Goal: Task Accomplishment & Management: Complete application form

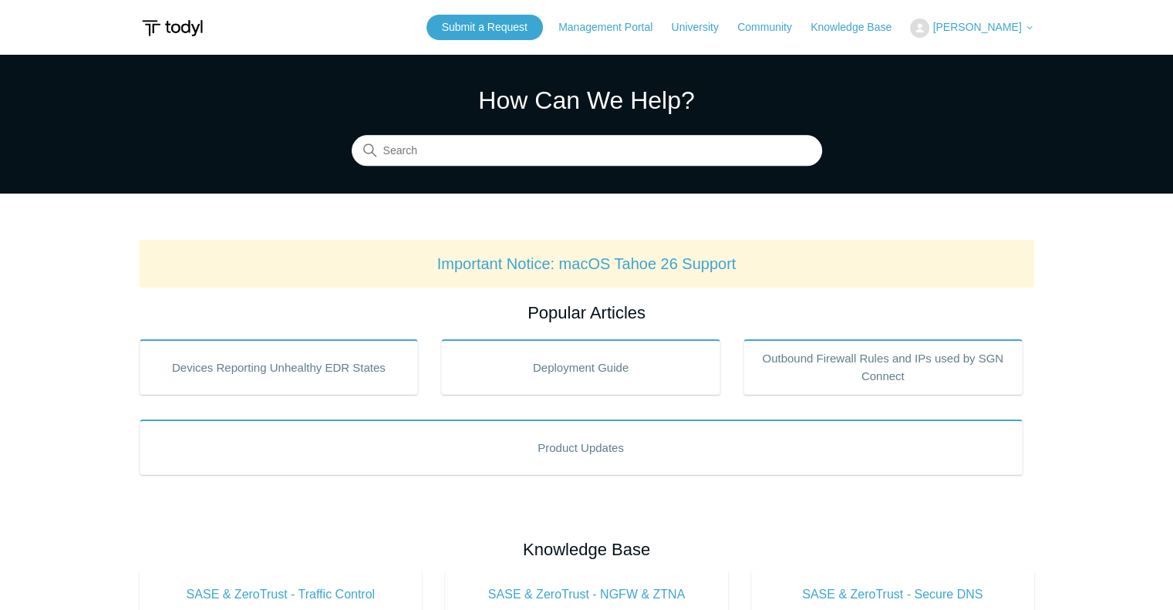
click at [854, 89] on section "How Can We Help? Search" at bounding box center [586, 124] width 1173 height 139
click at [1002, 28] on span "[PERSON_NAME]" at bounding box center [976, 27] width 89 height 12
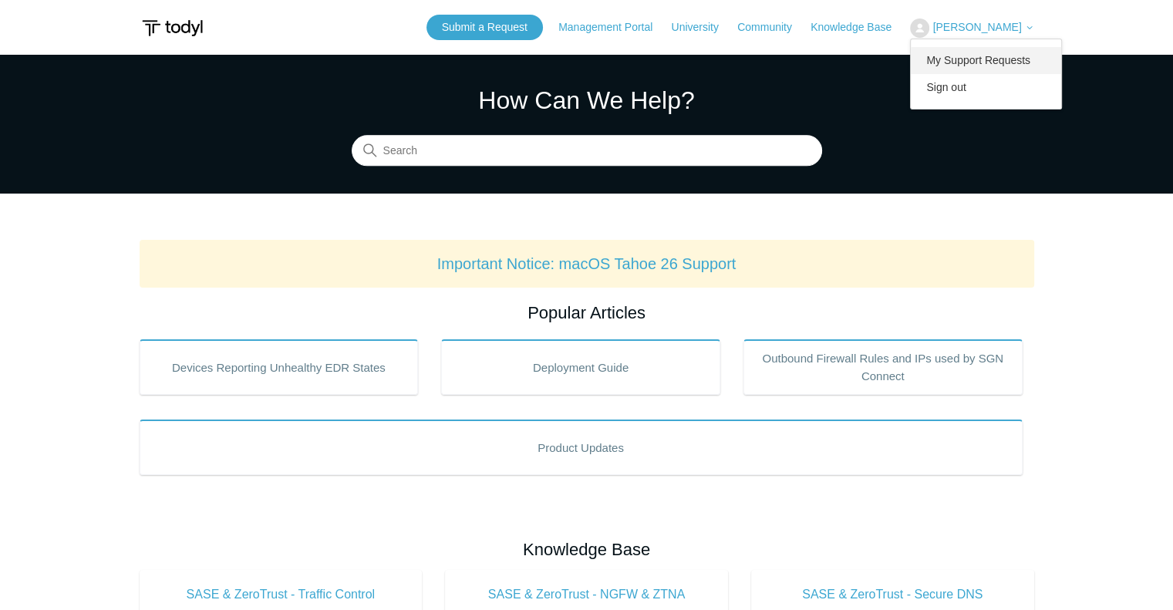
click at [983, 64] on link "My Support Requests" at bounding box center [985, 60] width 150 height 27
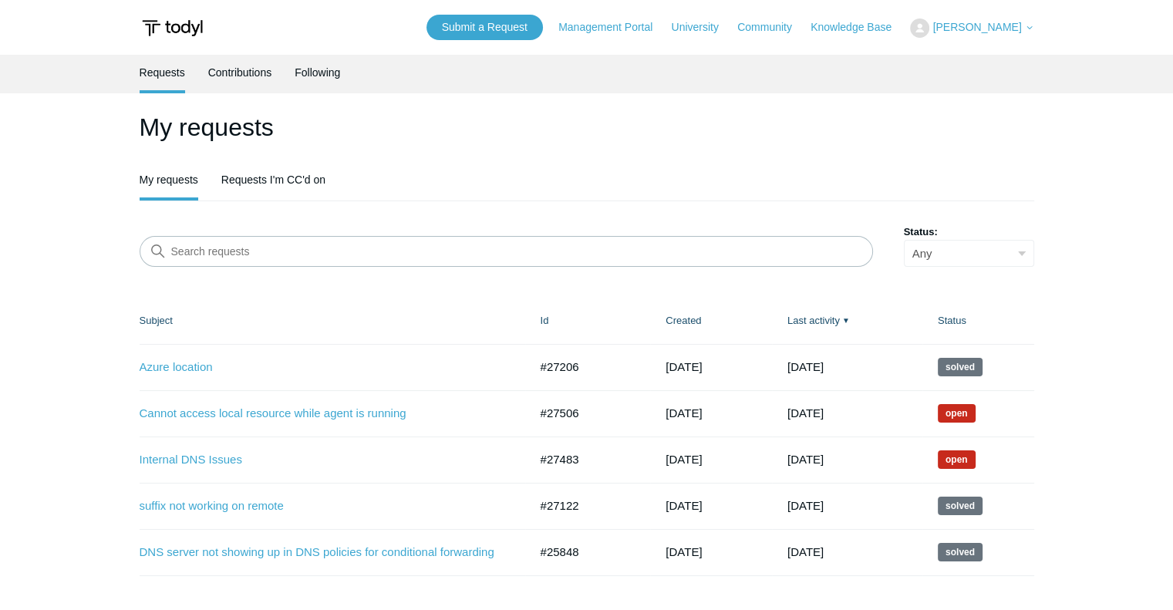
click at [71, 425] on main "Requests Contributions Following My requests My requests Requests I'm CC'd on S…" at bounding box center [586, 329] width 1173 height 549
click at [222, 408] on link "Cannot access local resource while agent is running" at bounding box center [323, 414] width 366 height 18
click at [311, 170] on link "Requests I'm CC'd on" at bounding box center [273, 178] width 104 height 32
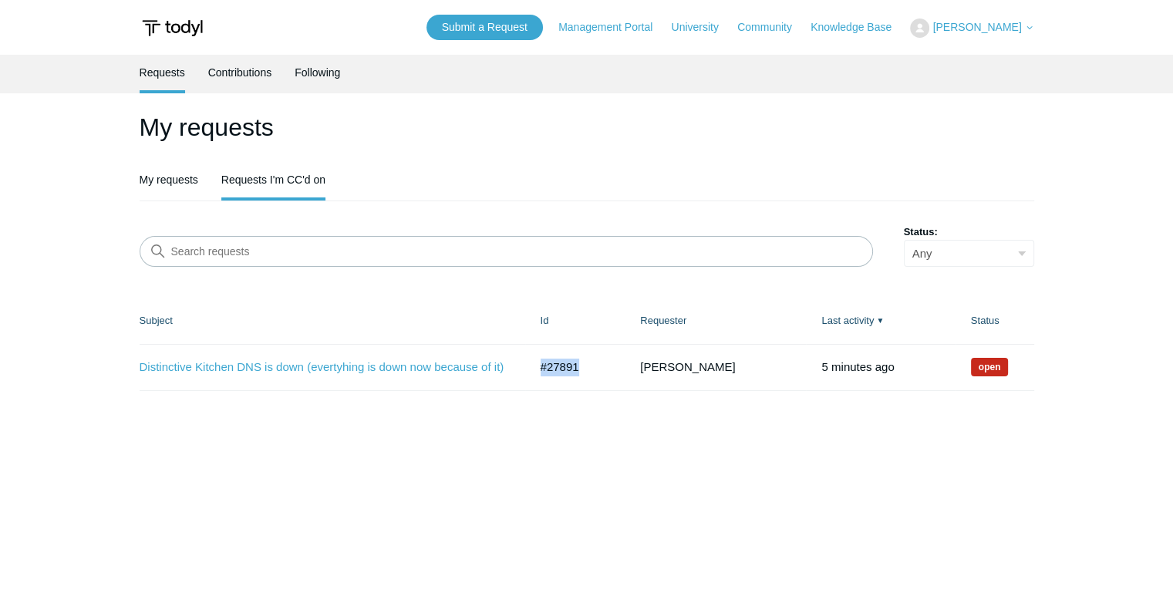
drag, startPoint x: 594, startPoint y: 364, endPoint x: 529, endPoint y: 364, distance: 64.8
click at [529, 364] on td "#27891" at bounding box center [575, 367] width 100 height 46
copy td "#27891"
click at [166, 181] on link "My requests" at bounding box center [169, 178] width 59 height 32
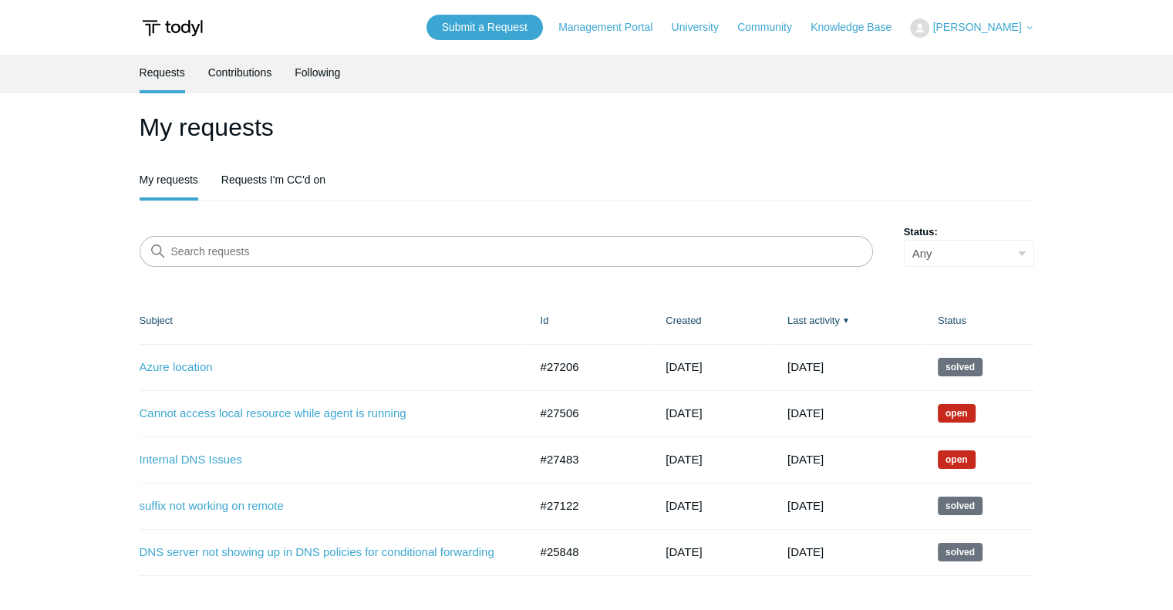
click at [486, 40] on header "Submit a Request Management Portal University Community Knowledge Base [PERSON_…" at bounding box center [587, 27] width 894 height 55
click at [487, 38] on link "Submit a Request" at bounding box center [484, 27] width 116 height 25
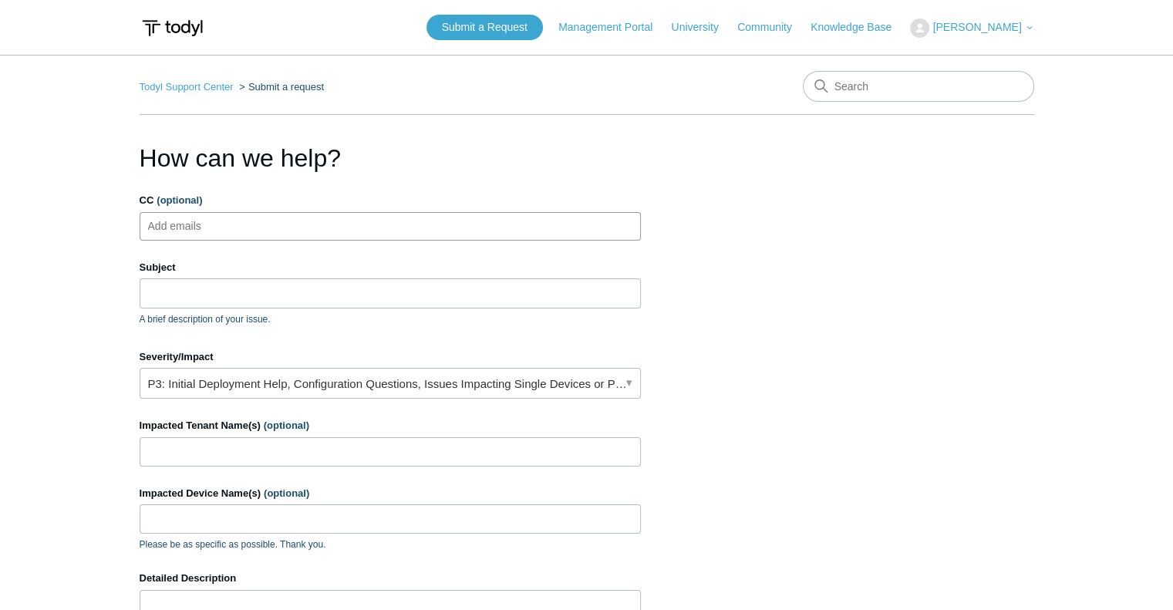
click at [295, 229] on ul "Add emails" at bounding box center [390, 226] width 501 height 29
type input "[PERSON_NAME][EMAIL_ADDRESS][DOMAIN_NAME]"
click at [216, 291] on input "Subject" at bounding box center [390, 292] width 501 height 29
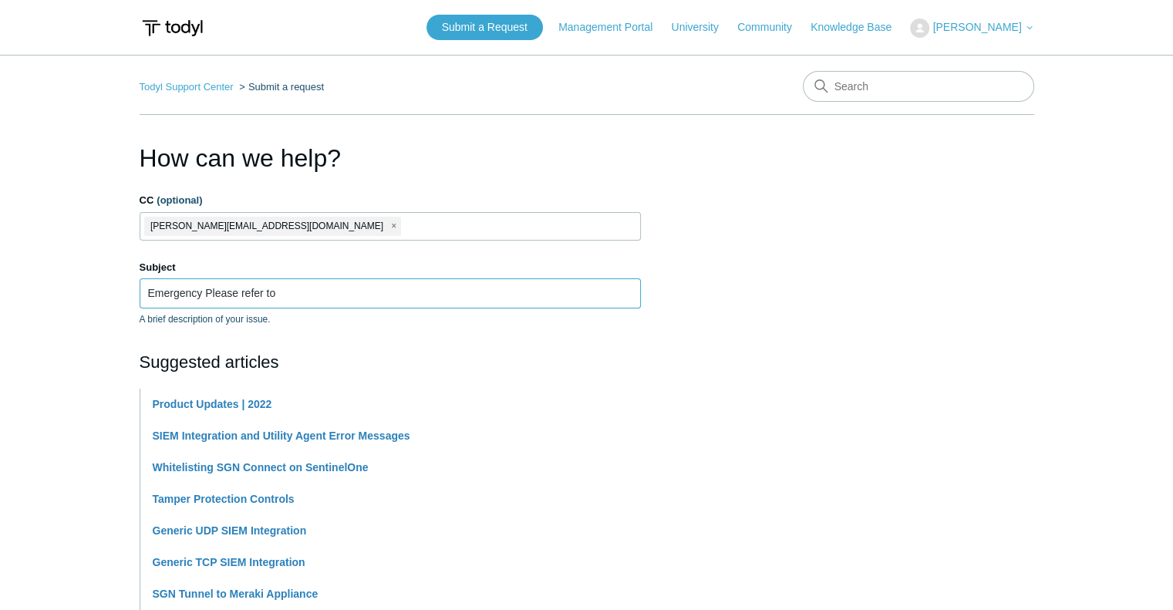
paste input "#27891"
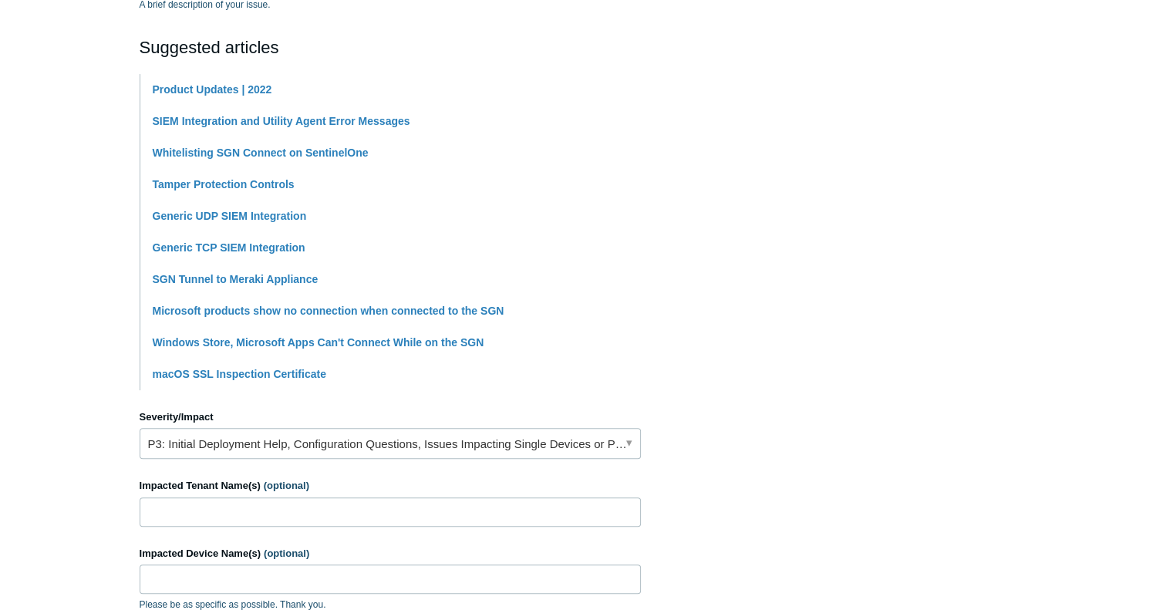
scroll to position [318, 0]
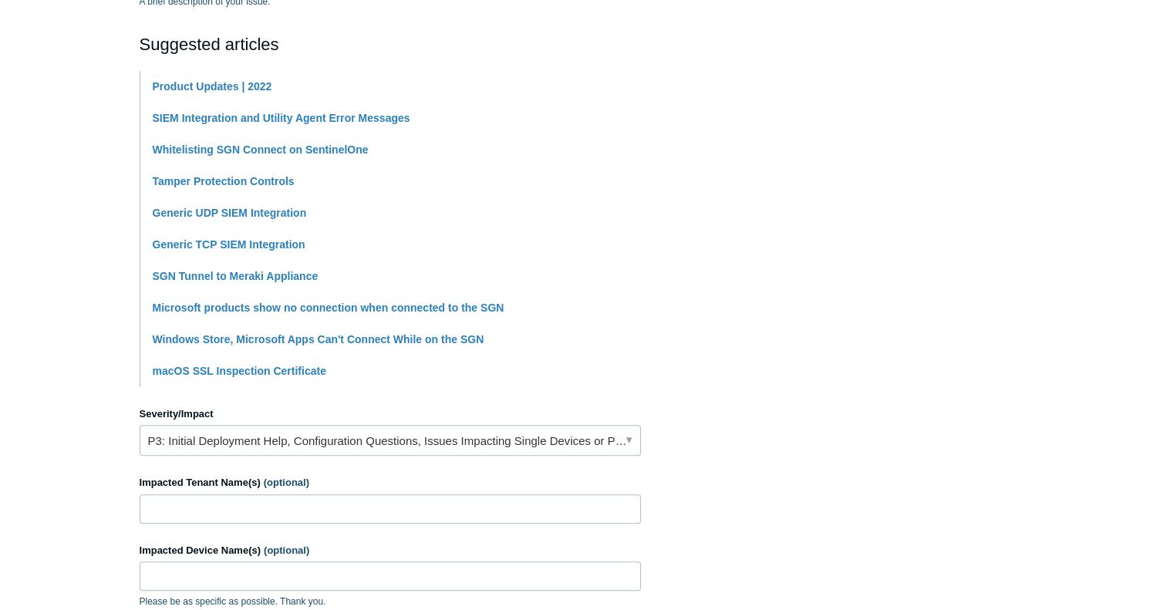
type input "Emergency Please refer to #27891"
click at [181, 438] on link "P3: Initial Deployment Help, Configuration Questions, Issues Impacting Single D…" at bounding box center [390, 440] width 501 height 31
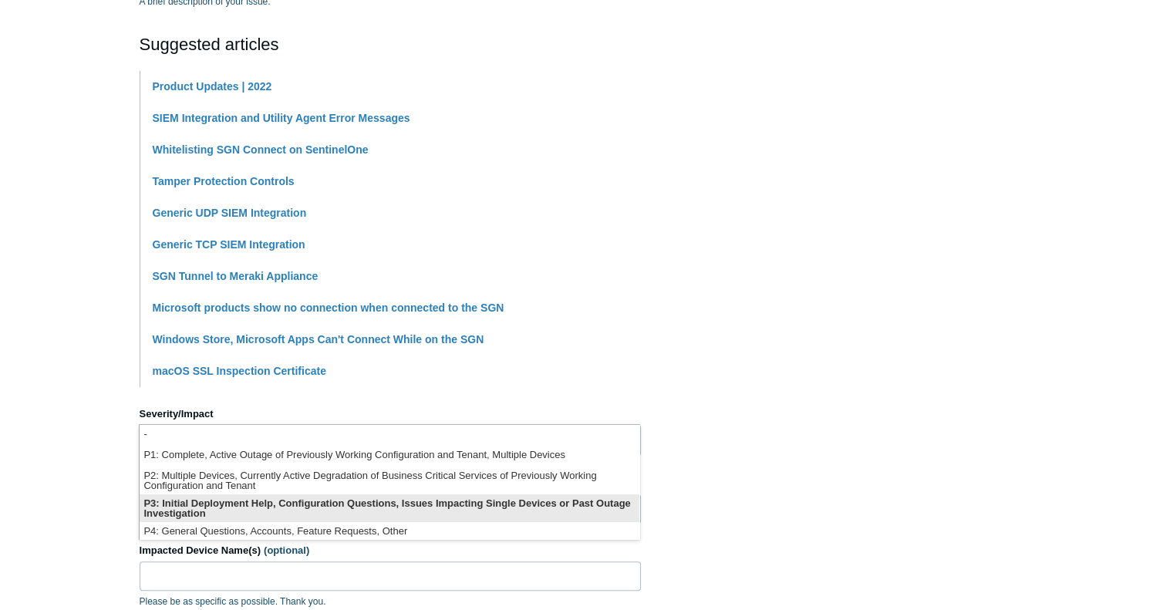
scroll to position [3, 0]
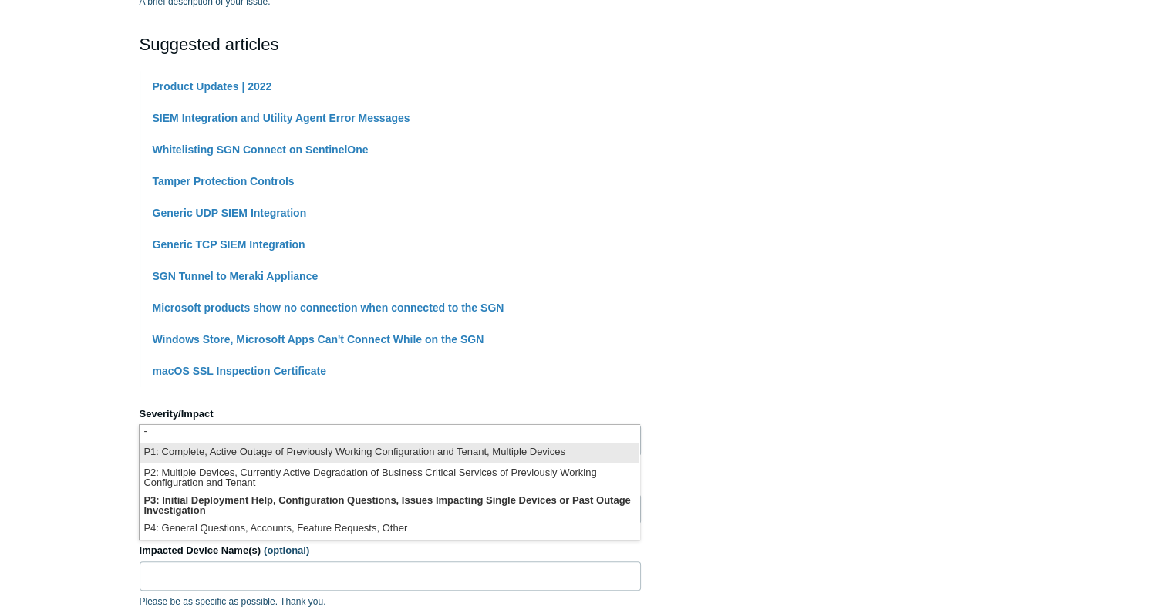
click at [179, 462] on li "P1: Complete, Active Outage of Previously Working Configuration and Tenant, Mul…" at bounding box center [390, 452] width 500 height 21
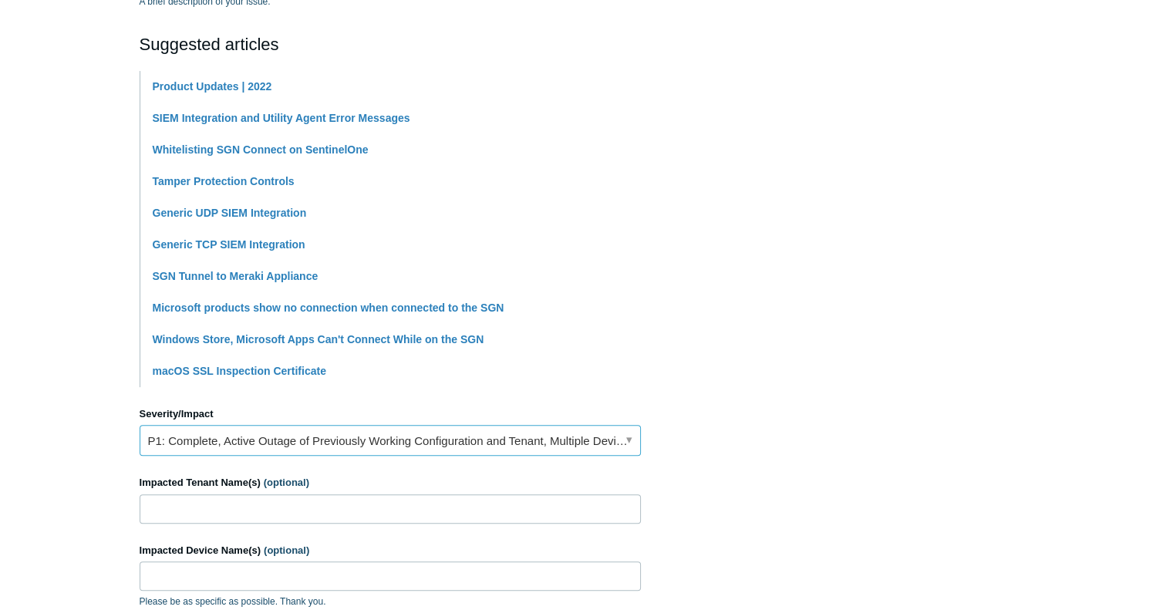
scroll to position [357, 0]
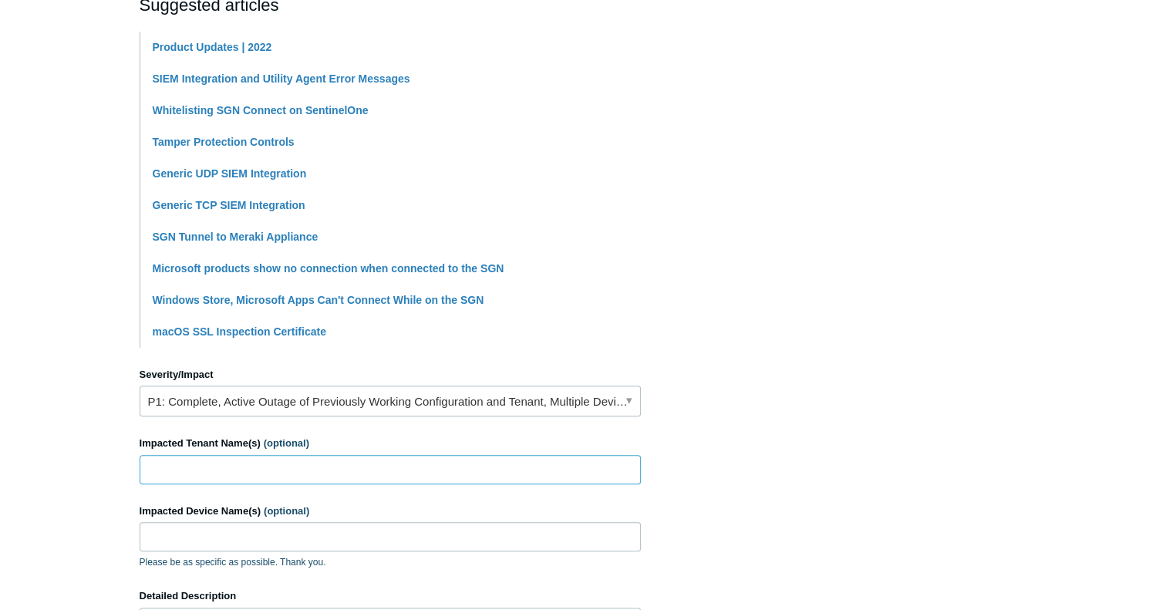
click at [202, 473] on input "Impacted Tenant Name(s) (optional)" at bounding box center [390, 469] width 501 height 29
type input "Distinctive Kitchens"
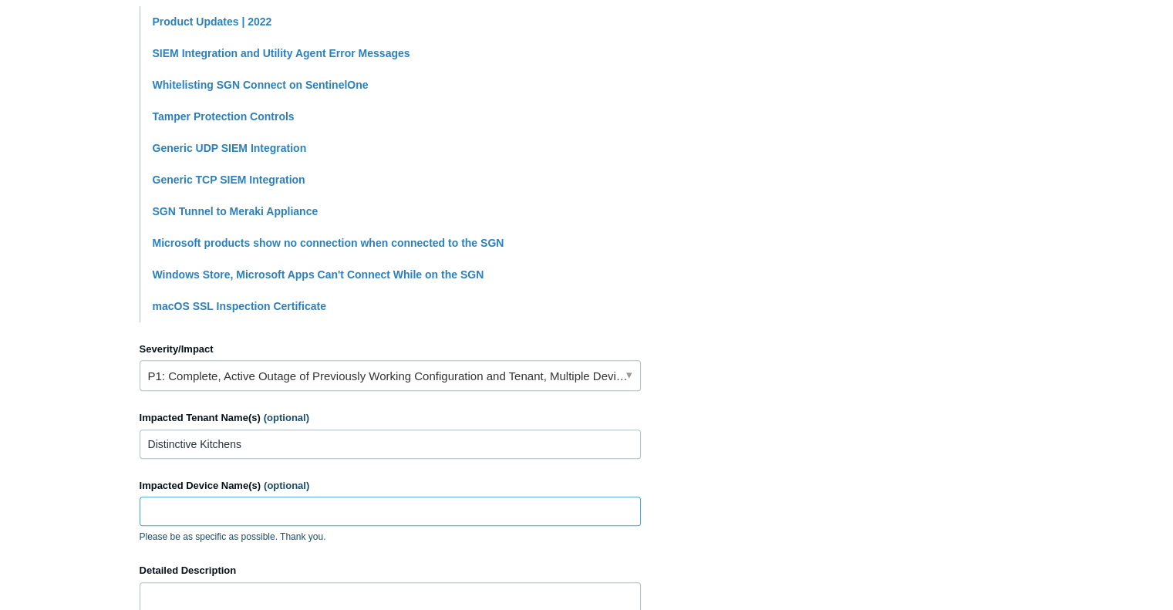
click at [219, 509] on input "Impacted Device Name(s) (optional)" at bounding box center [390, 510] width 501 height 29
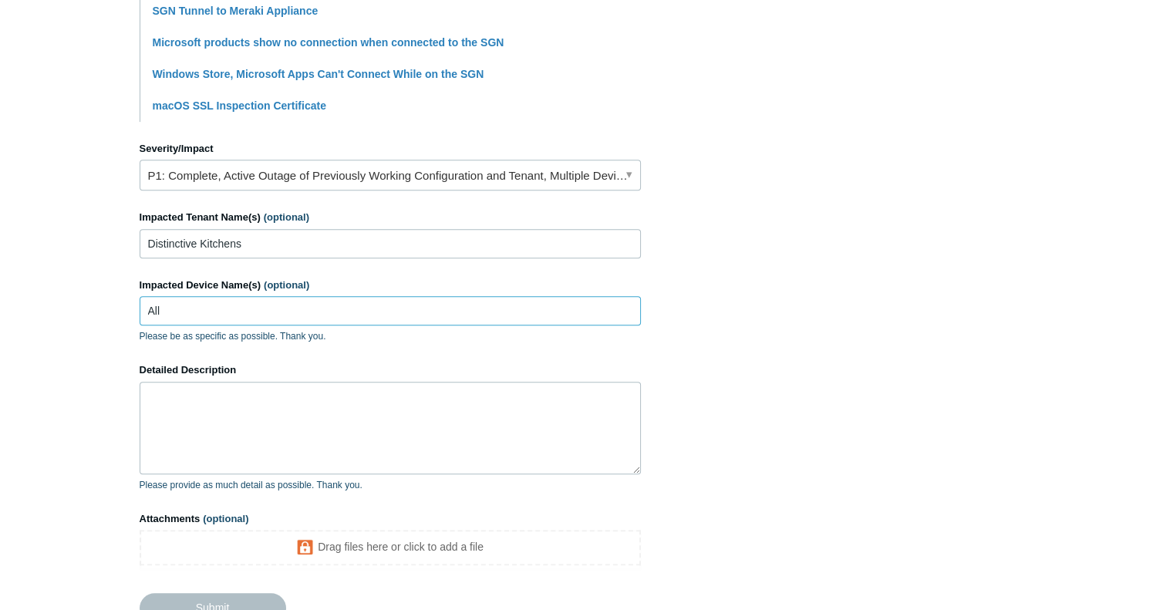
scroll to position [589, 0]
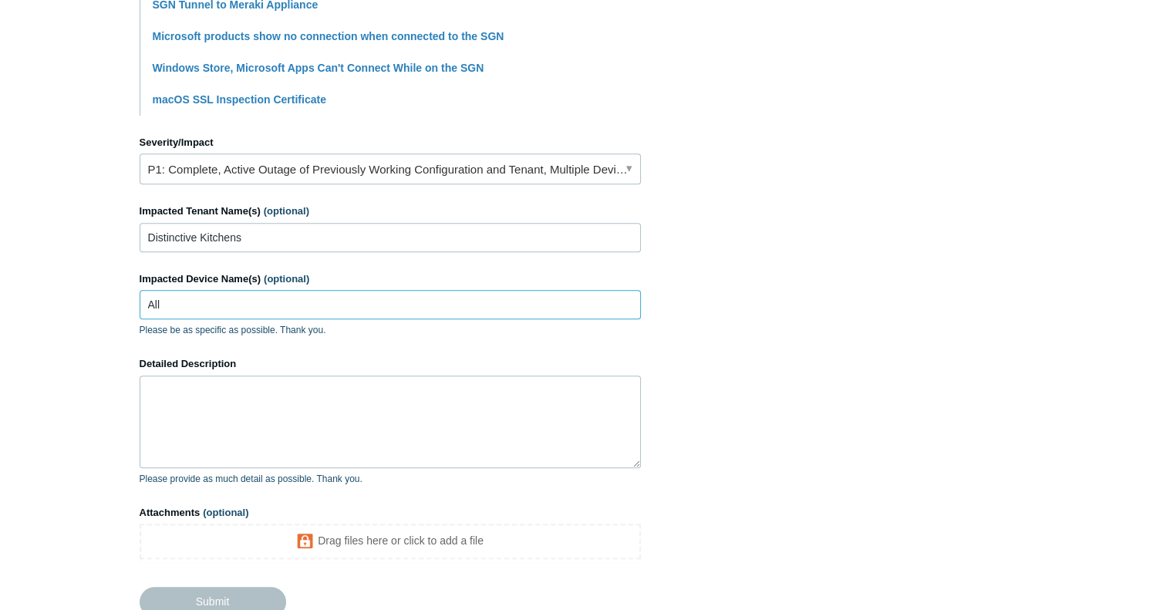
type input "All"
click at [169, 375] on textarea "Detailed Description" at bounding box center [390, 421] width 501 height 93
paste textarea "#27891"
type textarea "#"
paste textarea "#27891"
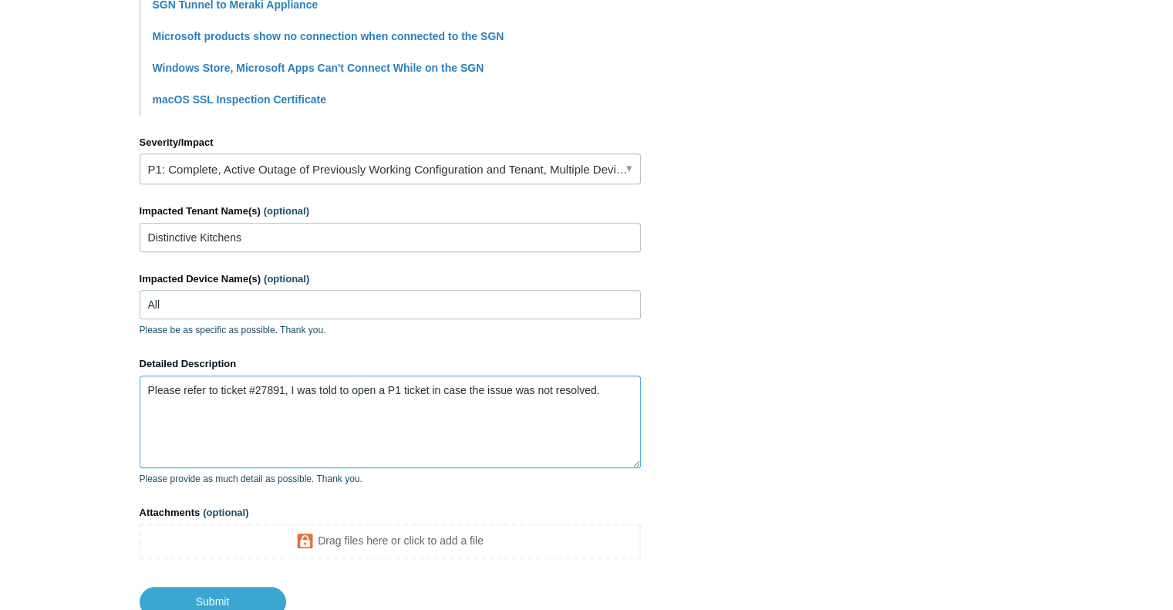
scroll to position [701, 0]
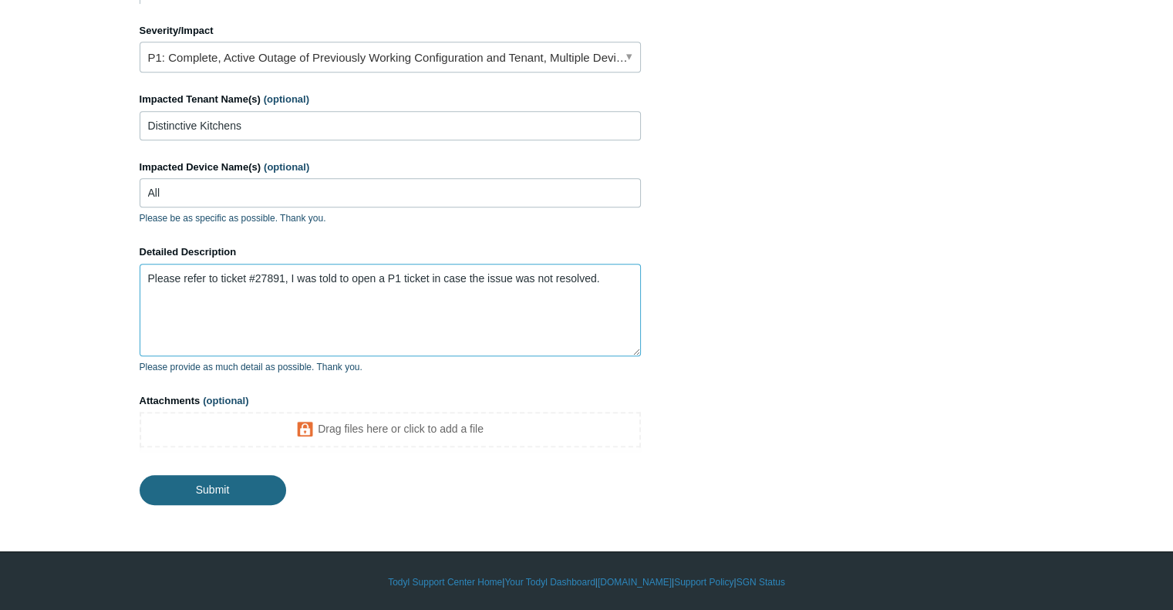
type textarea "Please refer to ticket #27891, I was told to open a P1 ticket in case the issue…"
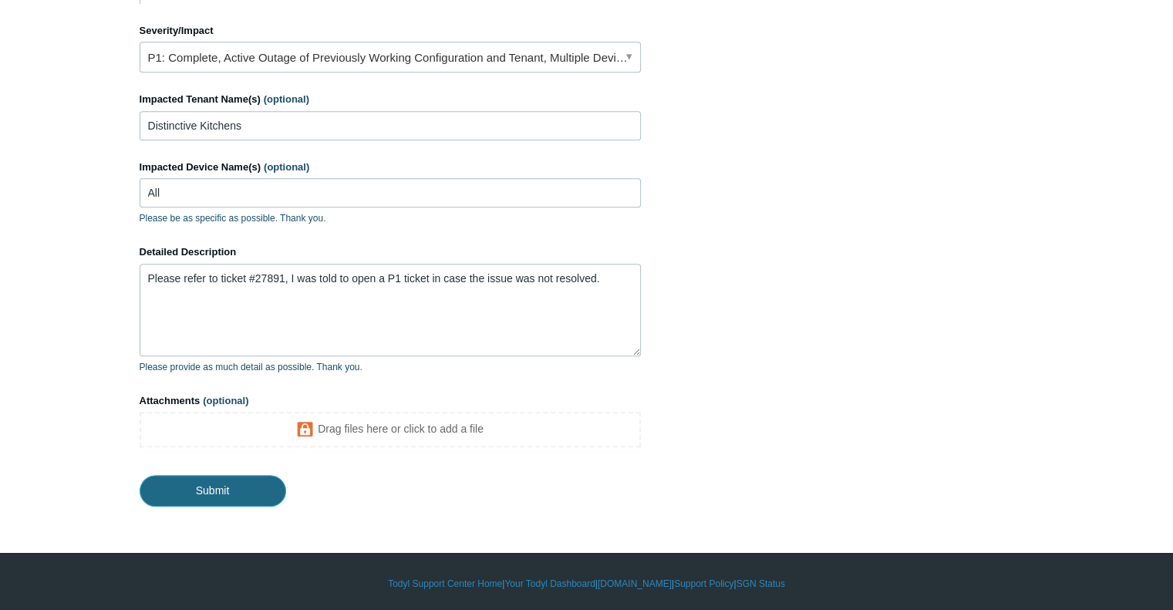
click at [197, 489] on input "Submit" at bounding box center [213, 490] width 146 height 31
